Goal: Navigation & Orientation: Find specific page/section

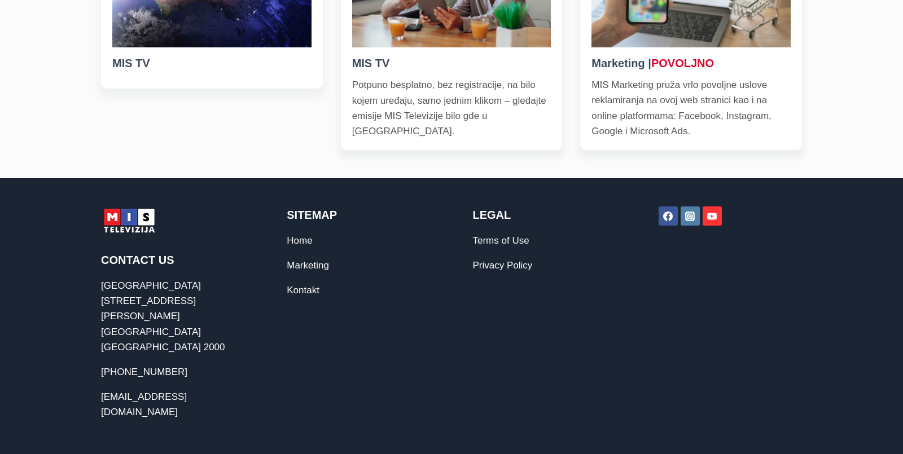
scroll to position [573, 0]
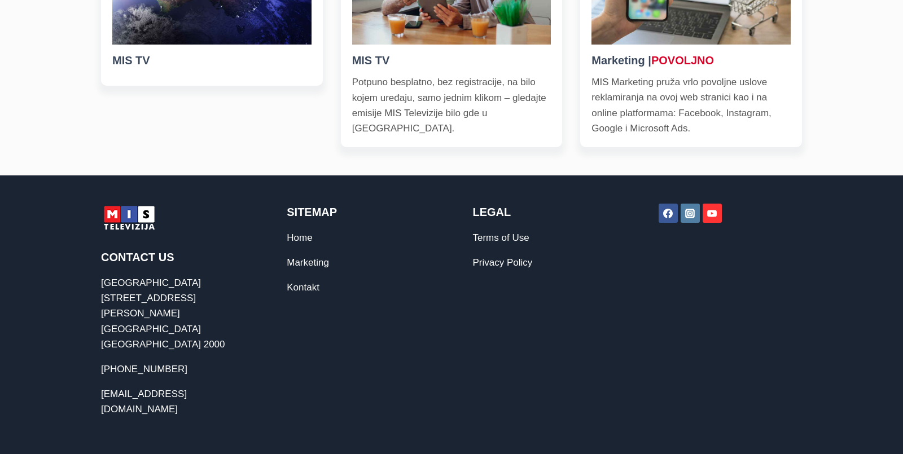
click at [133, 244] on div "Contact Us Suite 8, 123 Clarence Street Sydney NSW 2000 (02) 9299 9866 info@mis…" at bounding box center [451, 310] width 701 height 269
click at [137, 232] on img at bounding box center [129, 218] width 56 height 28
click at [137, 243] on div "Contact Us Suite 8, 123 Clarence Street Sydney NSW 2000 (02) 9299 9866 info@mis…" at bounding box center [451, 310] width 701 height 269
click at [131, 232] on img at bounding box center [129, 218] width 56 height 28
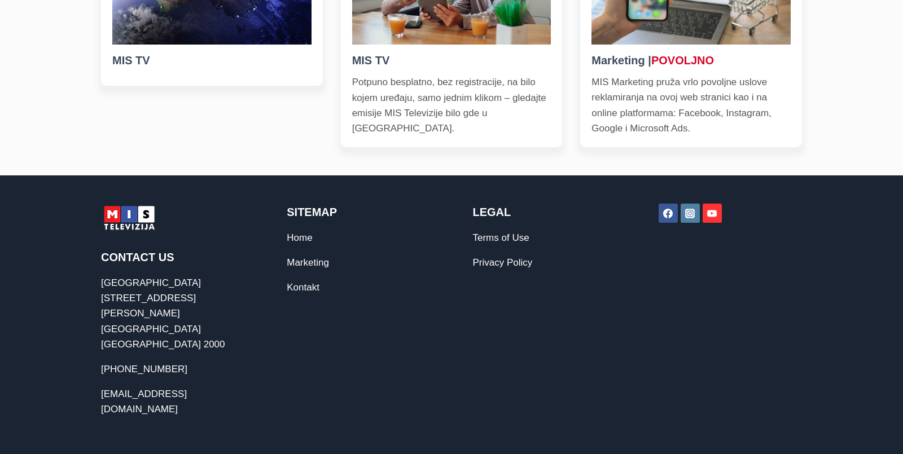
click at [134, 232] on img at bounding box center [129, 218] width 56 height 28
click at [132, 232] on img at bounding box center [129, 218] width 56 height 28
click at [149, 266] on h2 "Contact Us" at bounding box center [172, 257] width 143 height 17
click at [142, 232] on img at bounding box center [129, 218] width 56 height 28
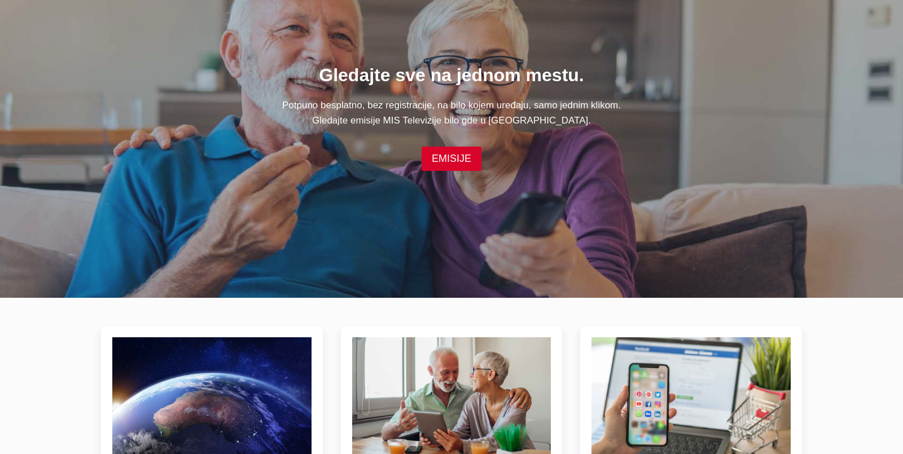
scroll to position [0, 0]
